Goal: Navigation & Orientation: Find specific page/section

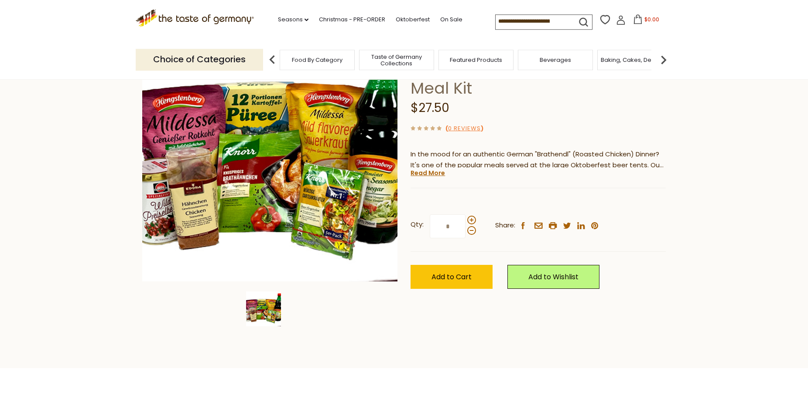
scroll to position [95, 0]
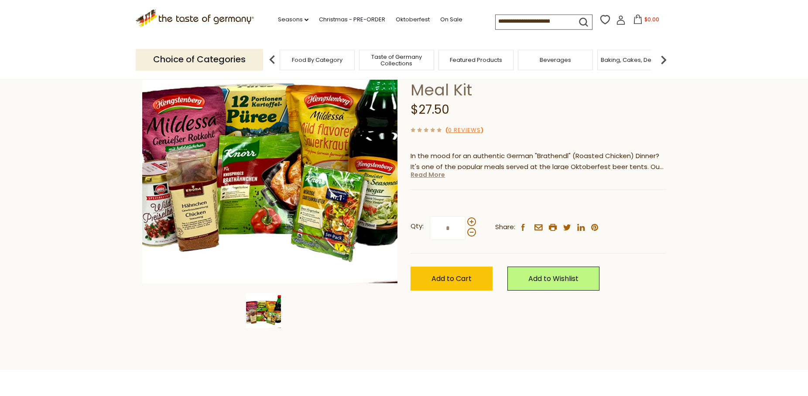
click at [427, 176] on link "Read More" at bounding box center [427, 175] width 34 height 9
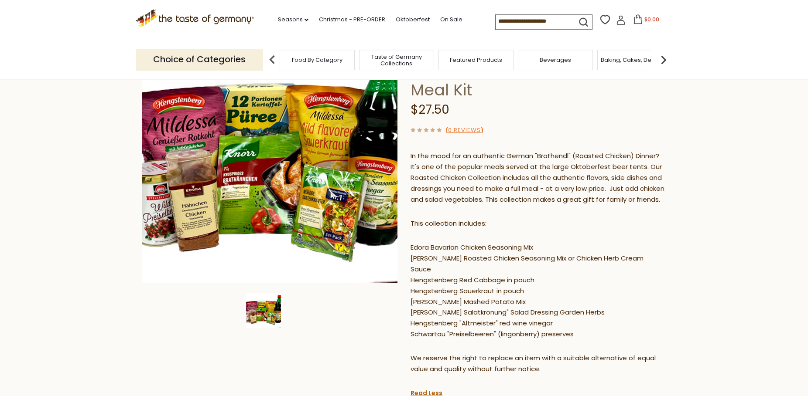
click at [310, 61] on span "Food By Category" at bounding box center [317, 60] width 51 height 7
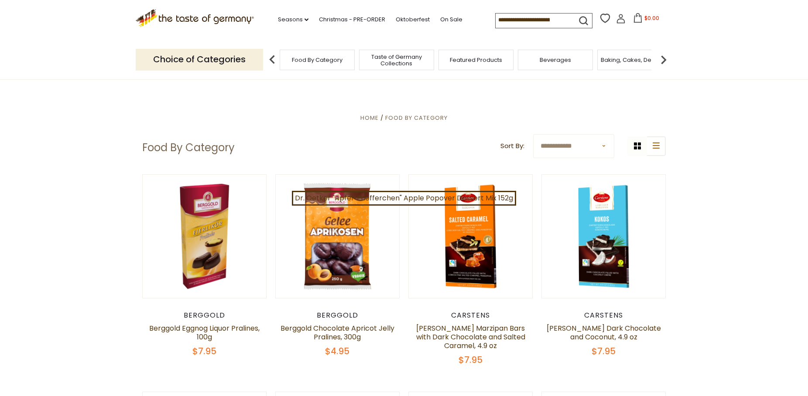
click at [469, 57] on span "Featured Products" at bounding box center [476, 60] width 52 height 7
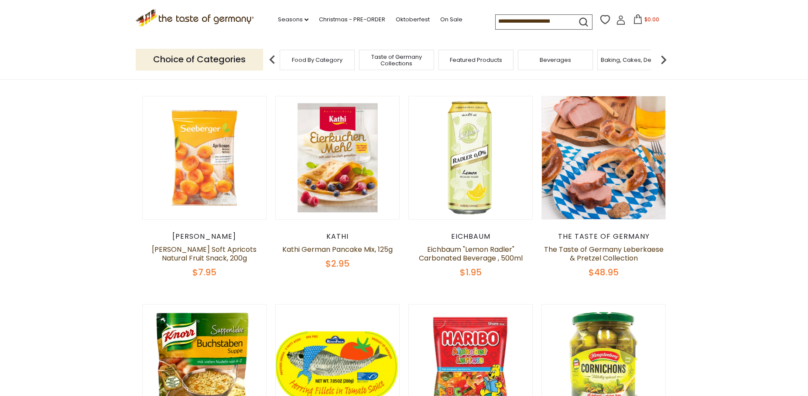
scroll to position [265, 0]
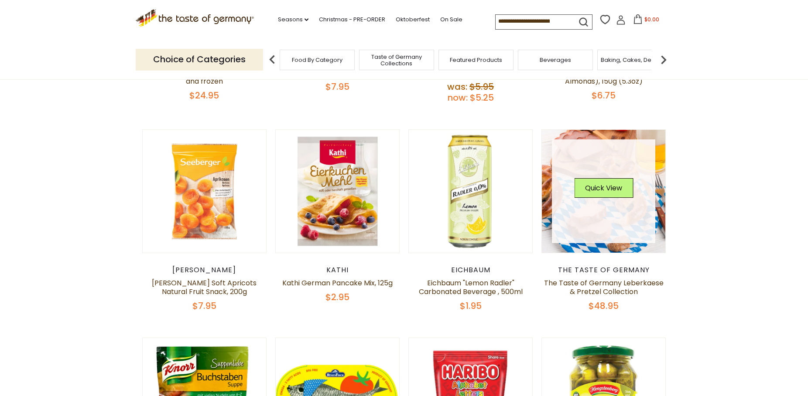
click at [597, 208] on link at bounding box center [604, 192] width 104 height 104
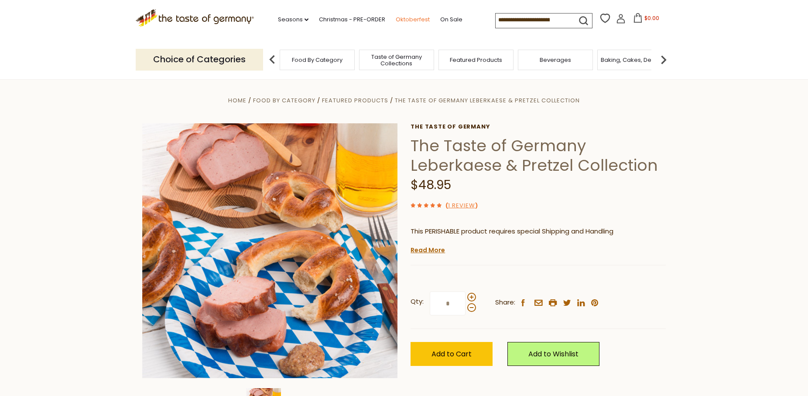
click at [396, 19] on link "Oktoberfest" at bounding box center [413, 20] width 34 height 10
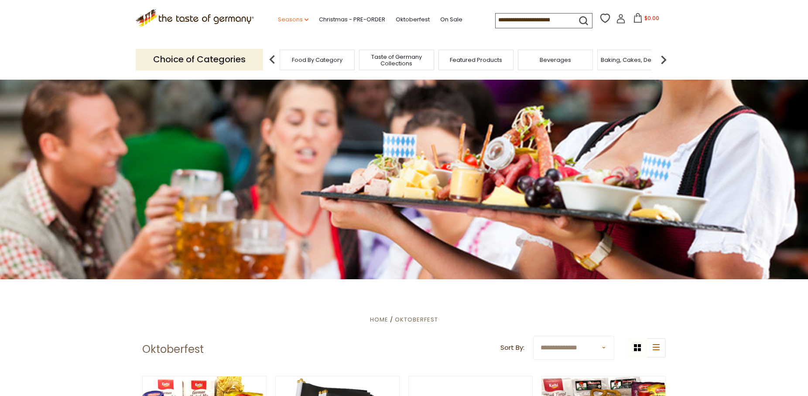
click at [283, 17] on link "Seasons dropdown_arrow" at bounding box center [293, 20] width 31 height 10
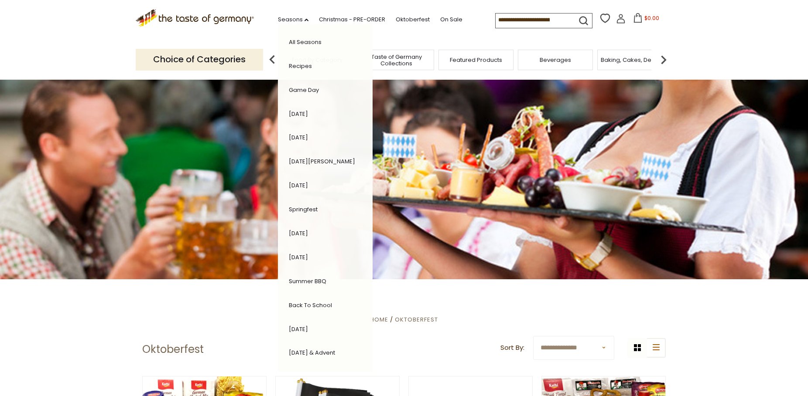
click at [78, 38] on section ".st0{fill:#EDD300;} .st1{fill:#D33E21;} .st0{fill:#EDD300;} .st1{fill:#D33E21;}…" at bounding box center [404, 20] width 808 height 40
